Goal: Task Accomplishment & Management: Use online tool/utility

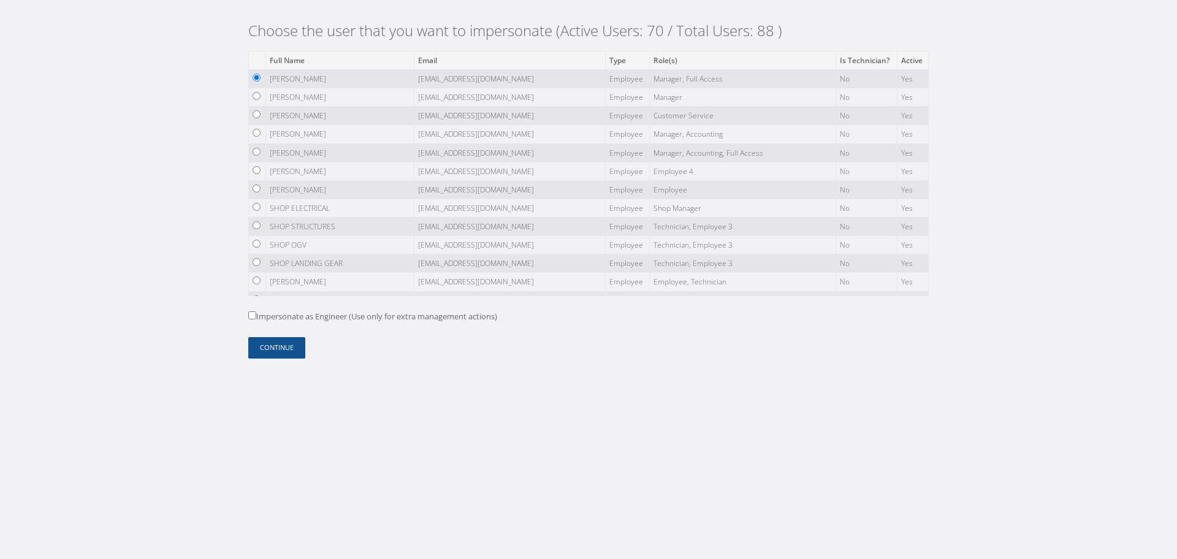
click at [277, 319] on label "Impersonate as Engineer (Use only for extra management actions)" at bounding box center [372, 317] width 249 height 12
click at [256, 319] on input "Impersonate as Engineer (Use only for extra management actions)" at bounding box center [252, 315] width 8 height 8
checkbox input "true"
click at [281, 361] on div "Choose the user that you want to impersonate (Active Users: 70 / Total Users: 8…" at bounding box center [588, 194] width 699 height 388
click at [284, 344] on button "Continue" at bounding box center [276, 347] width 57 height 21
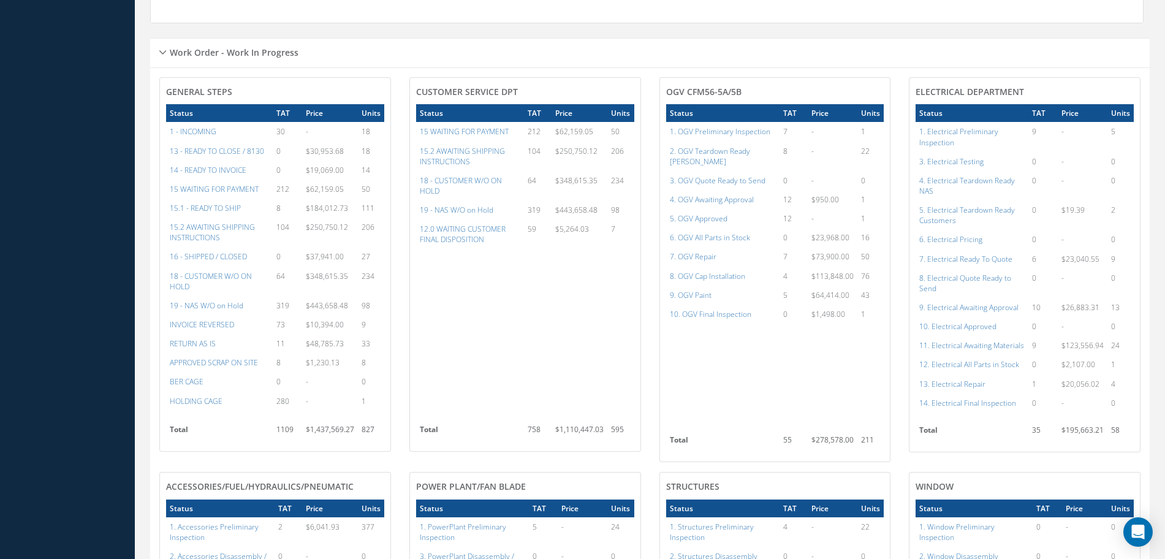
scroll to position [1149, 0]
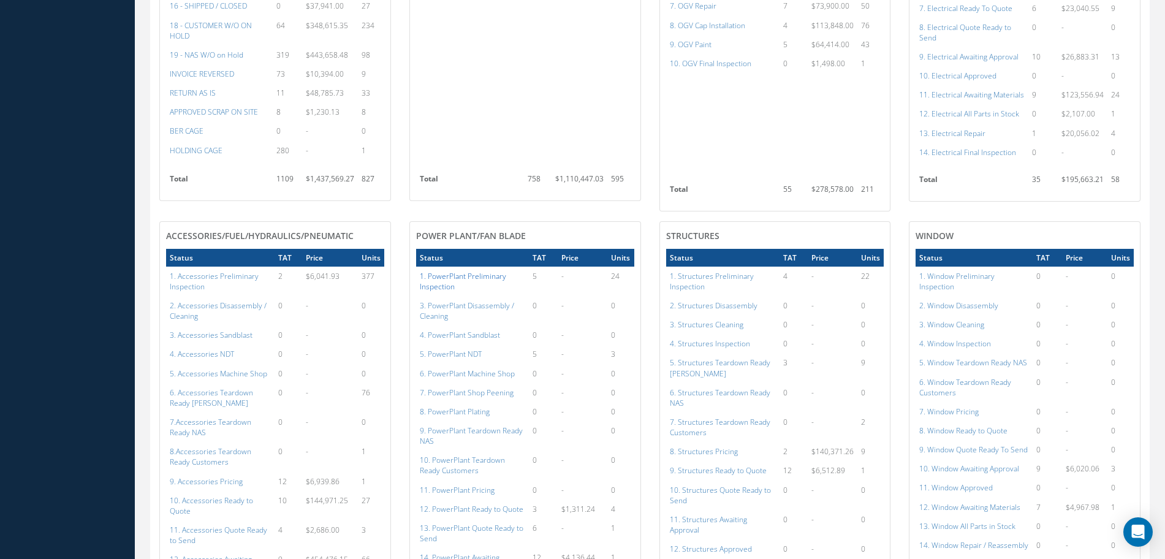
click at [468, 271] on a=120&excludeInternalCustomer=false&excludeInvoicedOrClosed=true&shop_id=15&filtersHidded"] "1. PowerPlant Preliminary Inspection" at bounding box center [463, 281] width 86 height 21
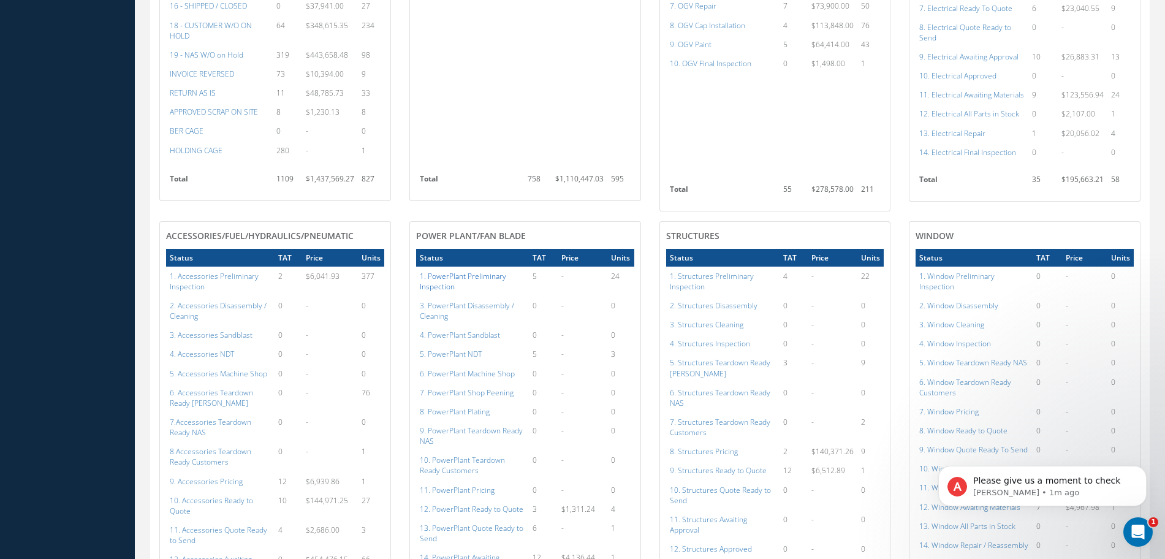
scroll to position [0, 0]
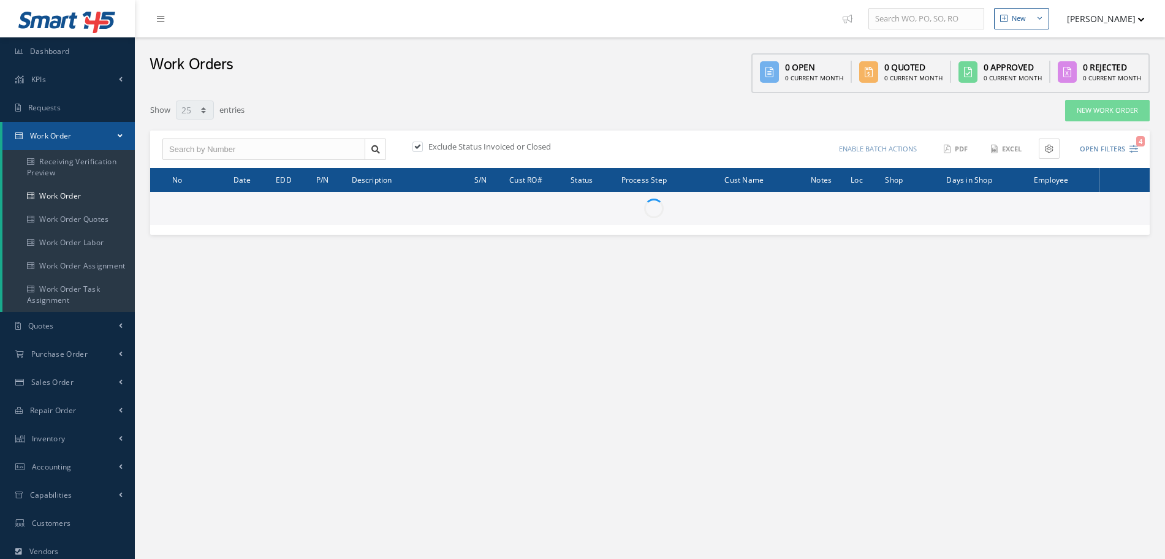
select select "25"
